Goal: Check status: Check status

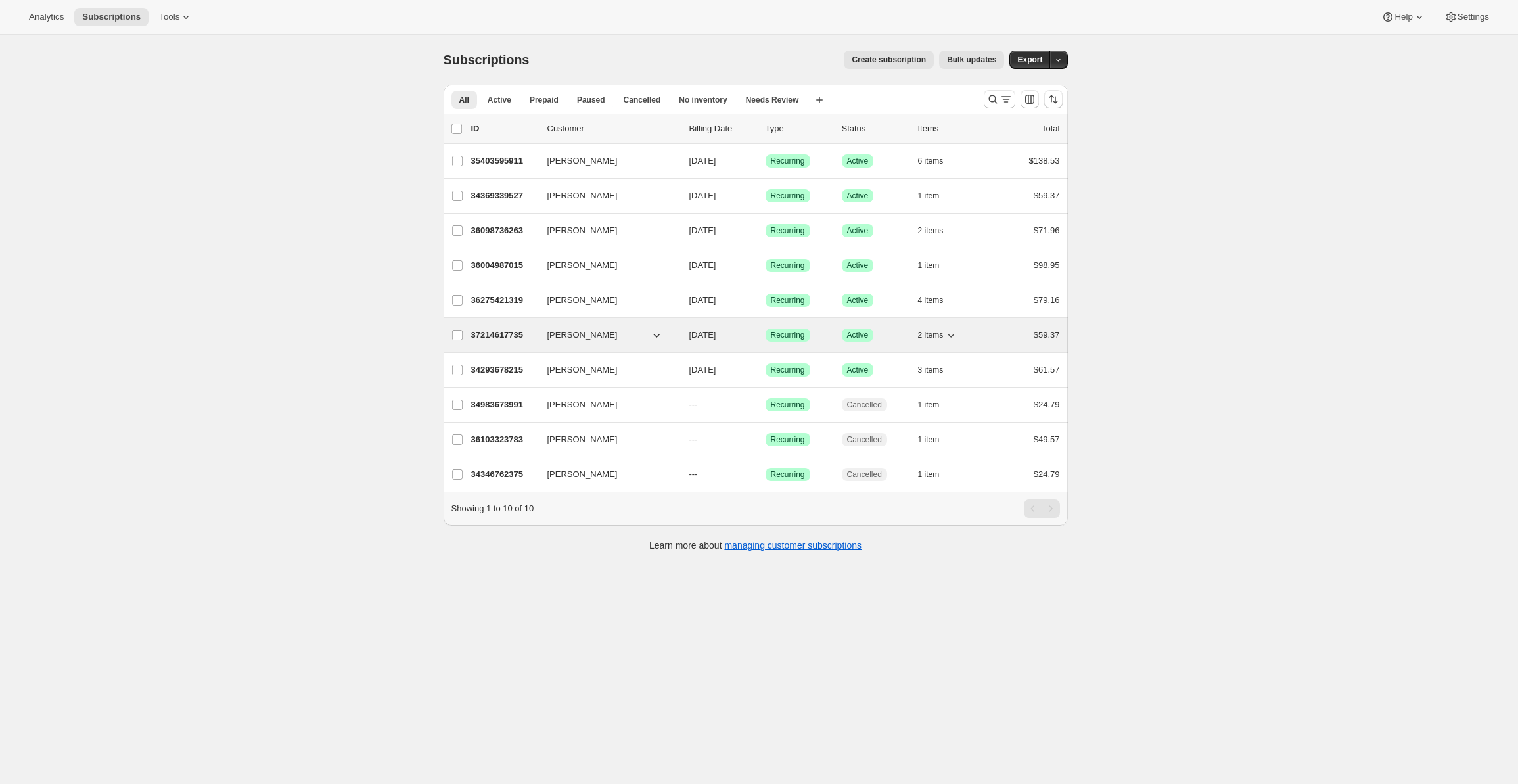
click at [954, 335] on icon "button" at bounding box center [952, 336] width 7 height 4
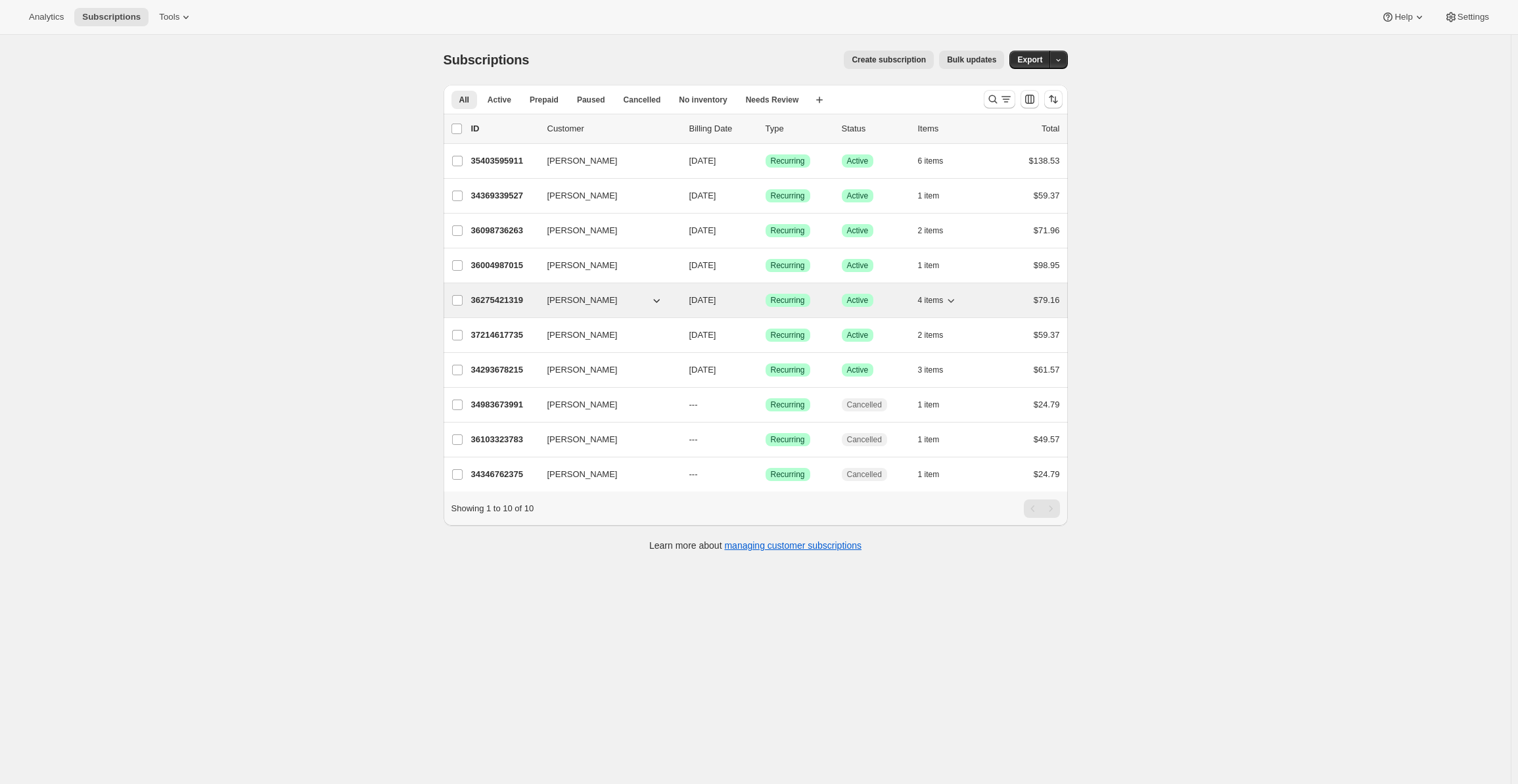
click at [951, 295] on icon "button" at bounding box center [951, 301] width 13 height 13
click at [954, 295] on icon "button" at bounding box center [951, 301] width 13 height 13
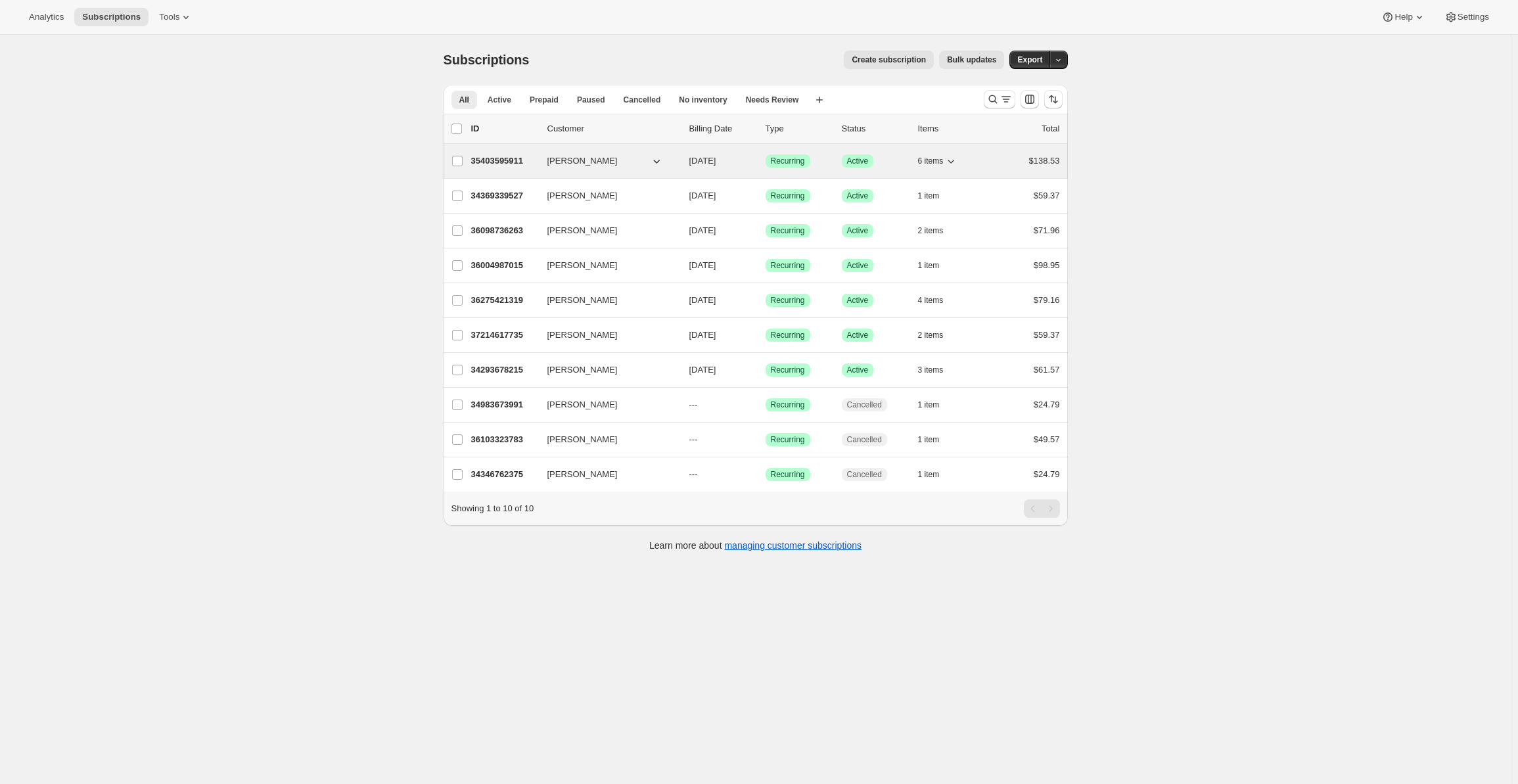
click at [521, 162] on p "35403595911" at bounding box center [504, 161] width 66 height 13
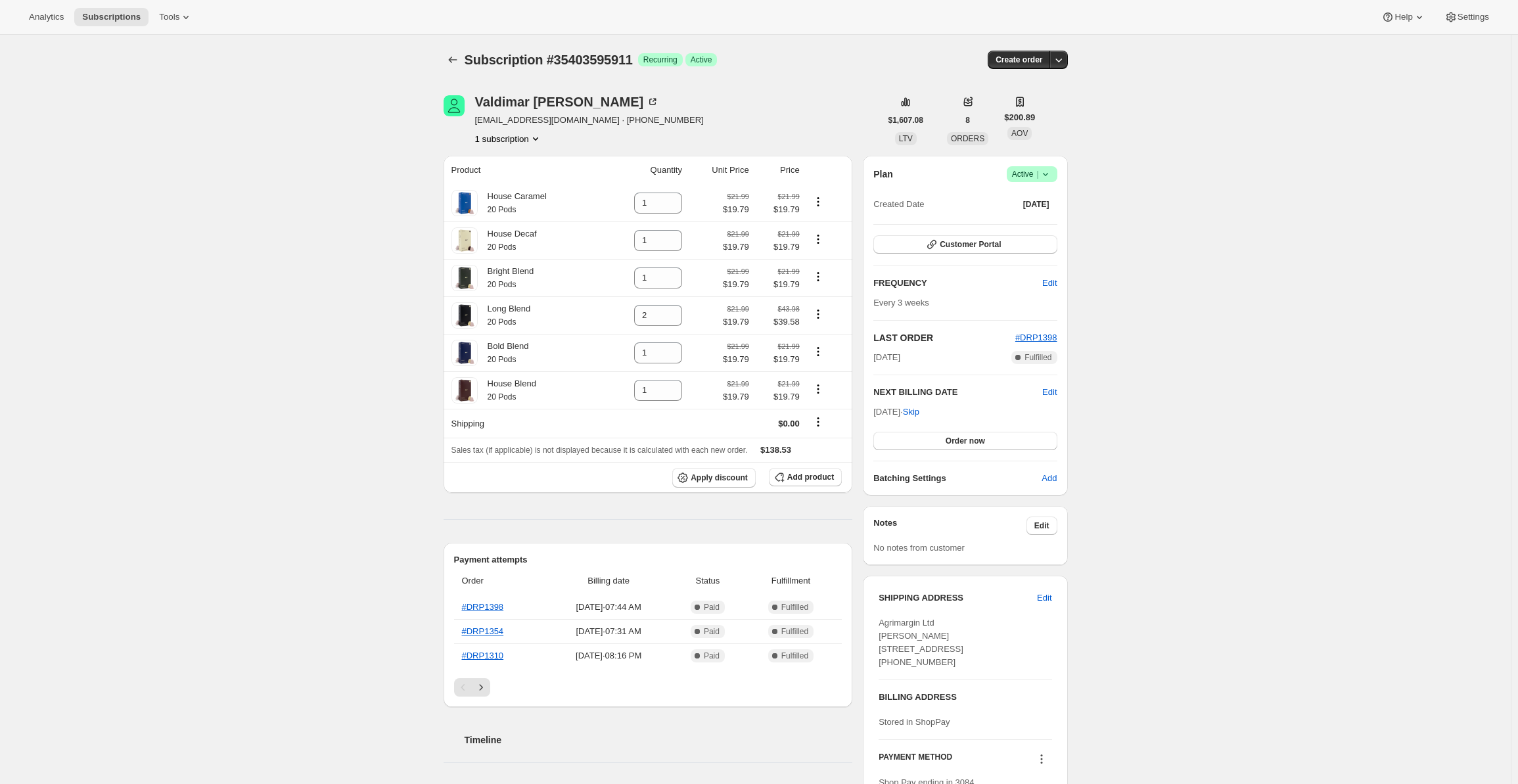
click at [1219, 408] on div "Subscription #35403595911. This page is ready Subscription #35403595911 Success…" at bounding box center [755, 761] width 1511 height 1452
click at [459, 62] on icon "Subscriptions" at bounding box center [453, 60] width 13 height 13
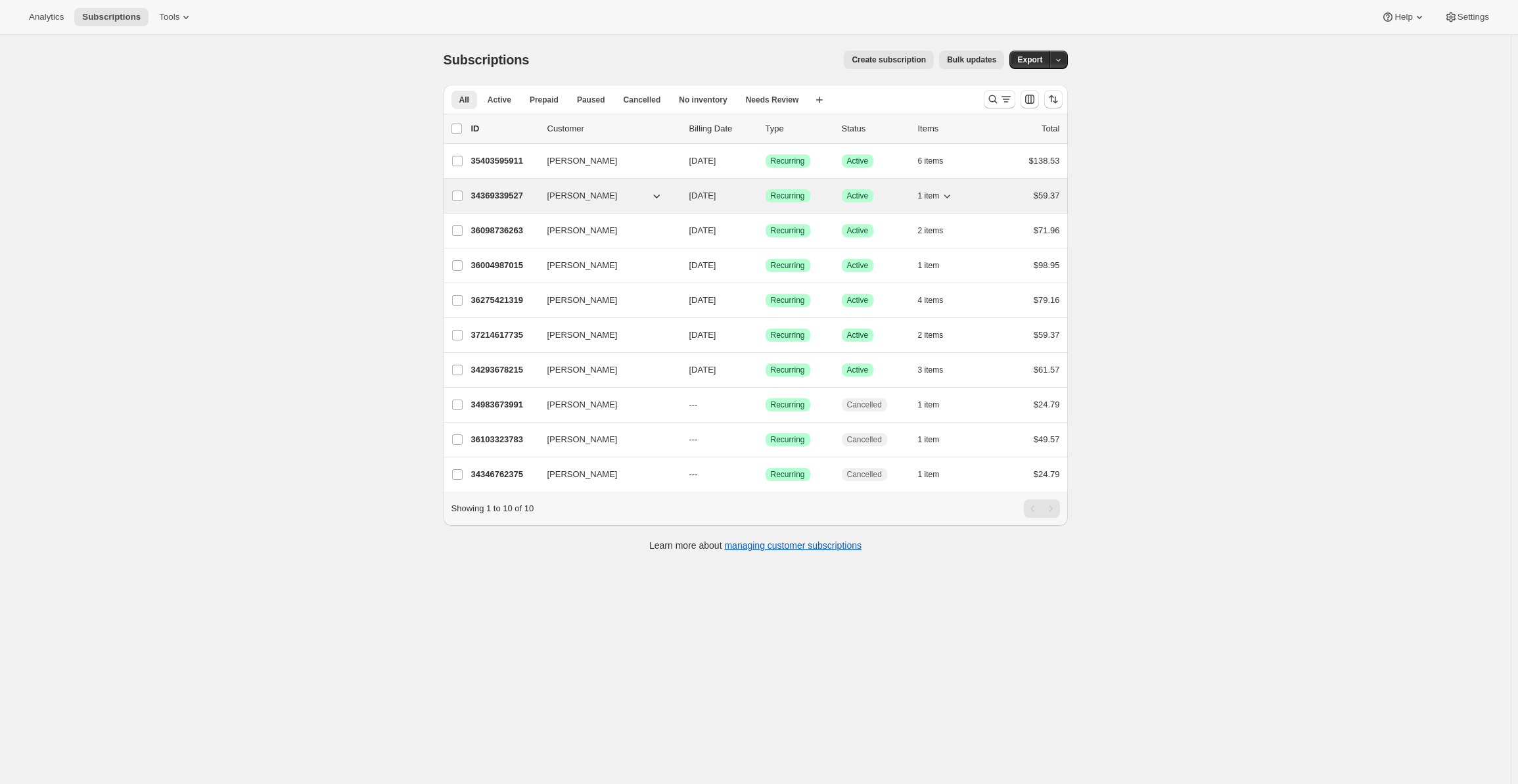
click at [522, 194] on p "34369339527" at bounding box center [504, 196] width 66 height 13
